Goal: Task Accomplishment & Management: Manage account settings

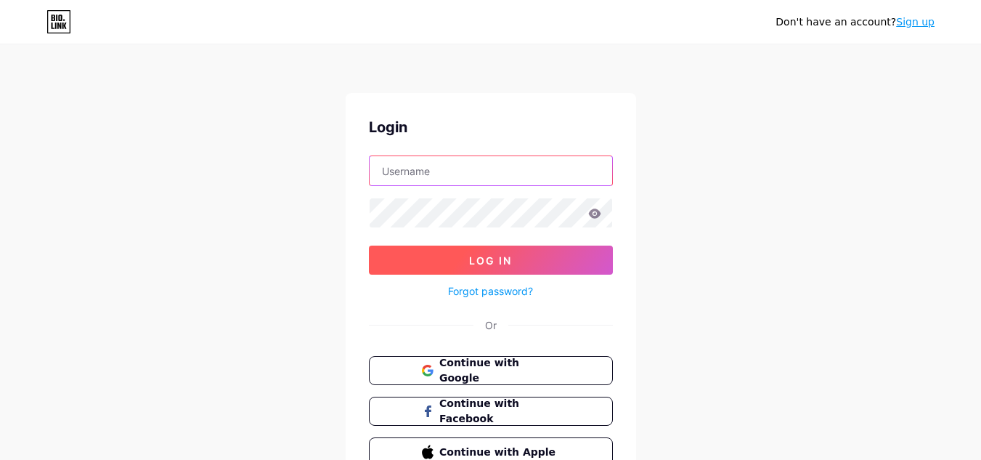
type input "[EMAIL_ADDRESS][DOMAIN_NAME]"
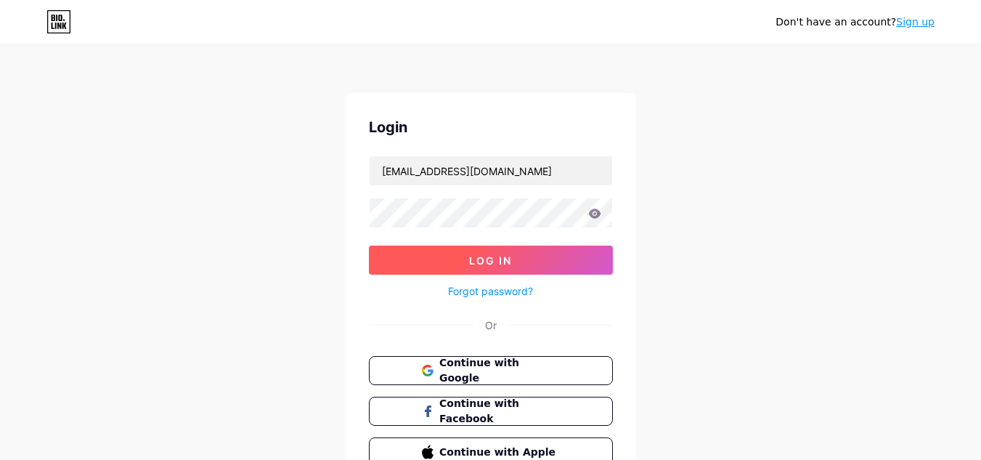
click at [484, 259] on span "Log In" at bounding box center [490, 260] width 43 height 12
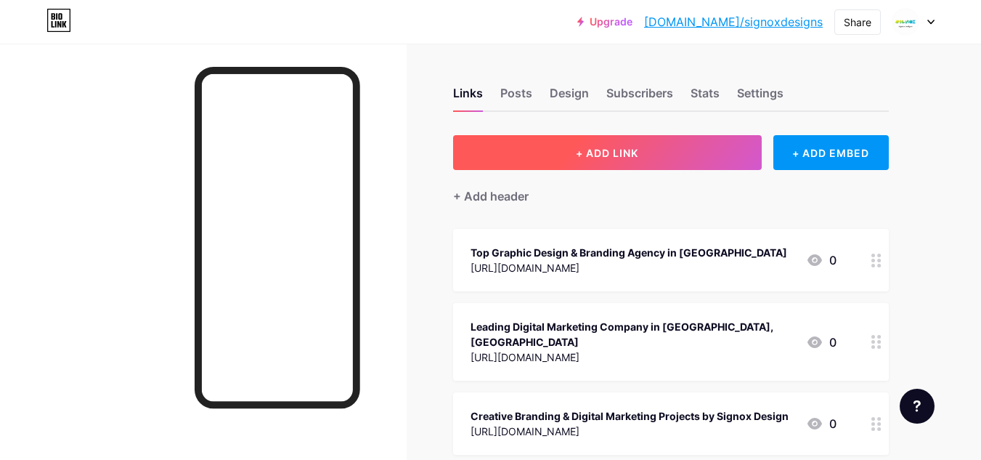
click at [607, 154] on span "+ ADD LINK" at bounding box center [607, 153] width 62 height 12
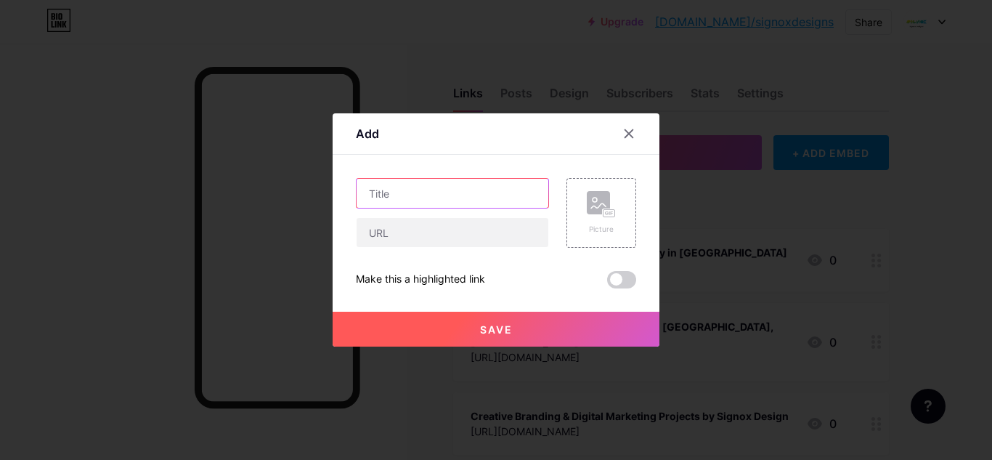
click at [441, 190] on input "text" at bounding box center [452, 193] width 192 height 29
paste input "[URL][DOMAIN_NAME]"
type input "[URL][DOMAIN_NAME]"
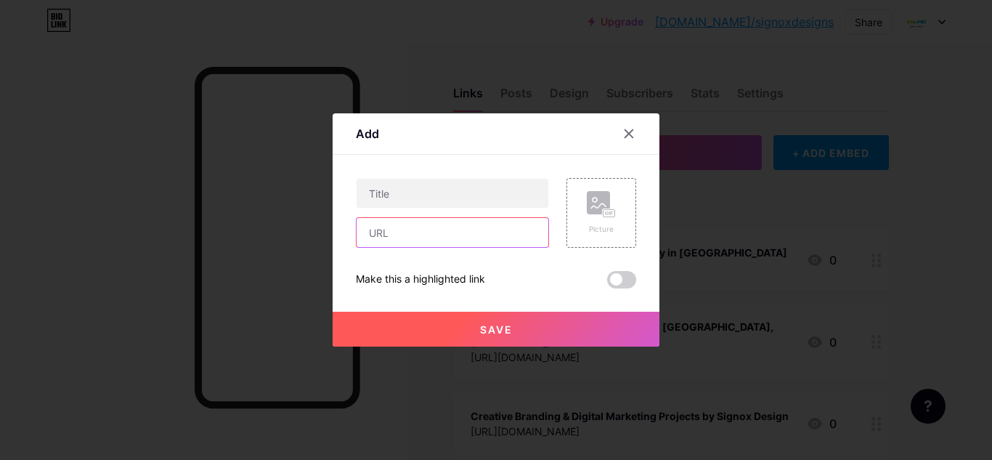
click at [409, 233] on input "text" at bounding box center [452, 232] width 192 height 29
paste input "[URL][DOMAIN_NAME]"
type input "[URL][DOMAIN_NAME]"
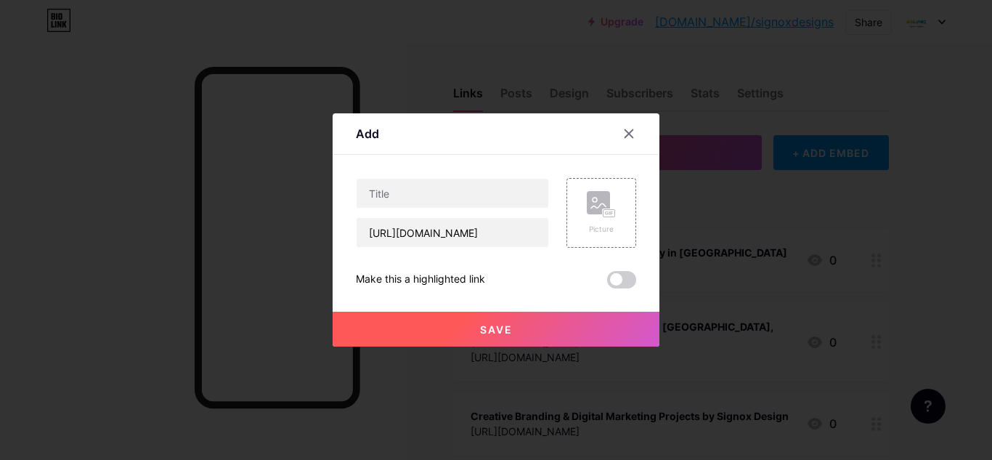
click at [438, 177] on div "Content YouTube Play YouTube video without leaving your page. ADD Vimeo Play Vi…" at bounding box center [496, 222] width 280 height 134
click at [431, 186] on input "text" at bounding box center [452, 193] width 192 height 29
paste input "Best Branding Agency in [GEOGRAPHIC_DATA], [GEOGRAPHIC_DATA] - Signox Designs"
type input "Best Branding Agency in [GEOGRAPHIC_DATA], [GEOGRAPHIC_DATA] - Signox Designs"
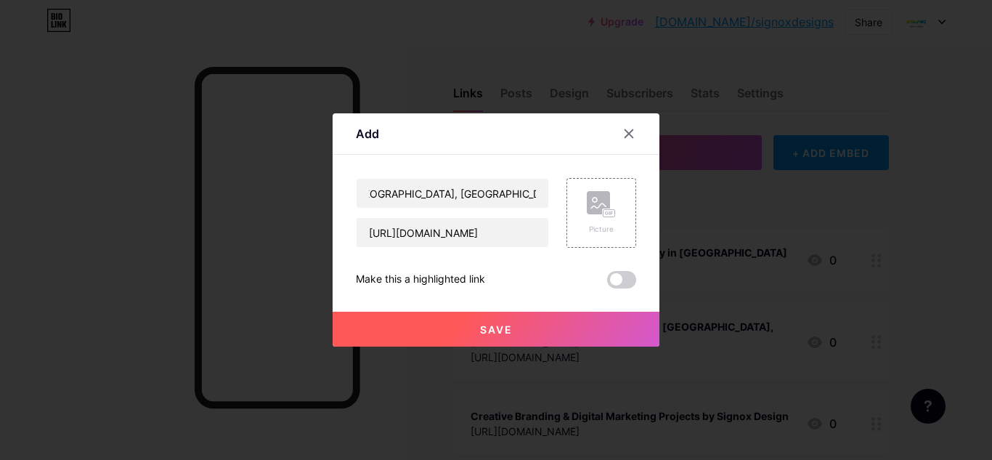
click at [518, 325] on button "Save" at bounding box center [495, 328] width 327 height 35
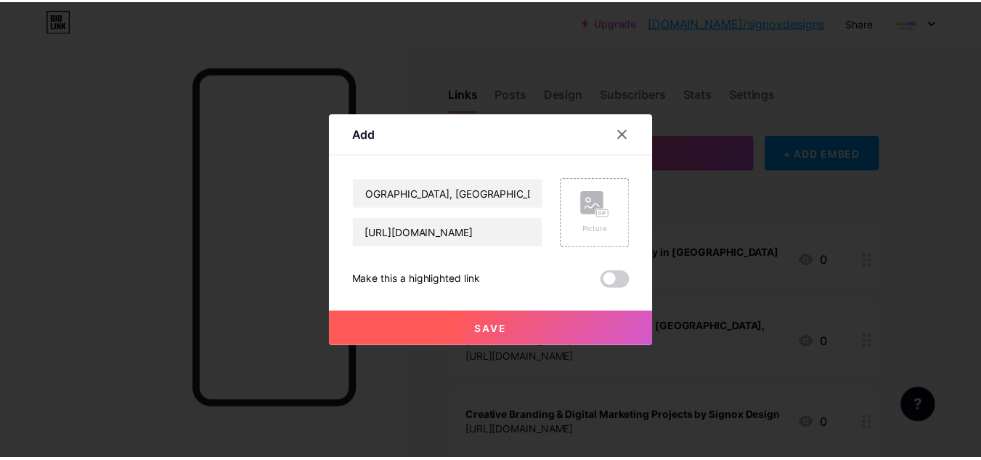
scroll to position [0, 0]
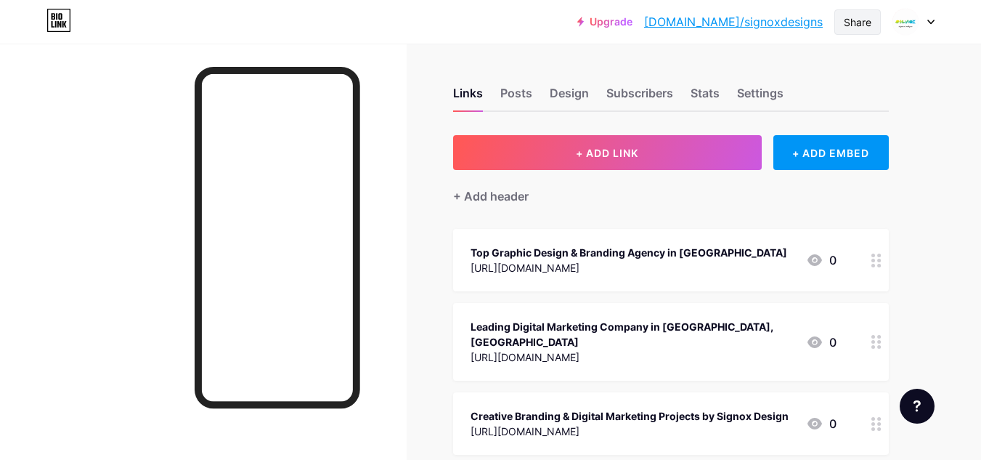
click at [856, 16] on div "Share" at bounding box center [858, 22] width 28 height 15
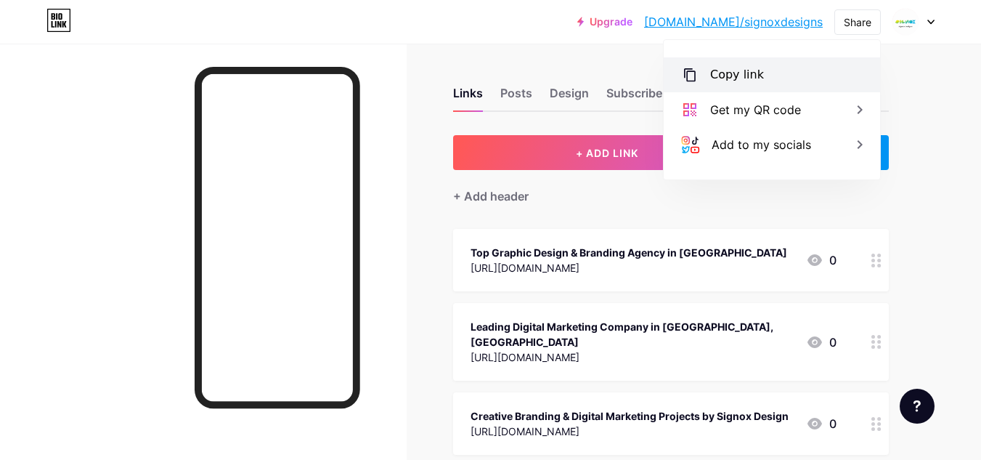
click at [723, 78] on div "Copy link" at bounding box center [737, 74] width 54 height 17
